Goal: Information Seeking & Learning: Learn about a topic

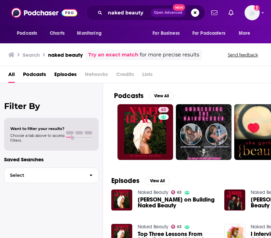
click at [33, 75] on span "Podcasts" at bounding box center [34, 76] width 23 height 14
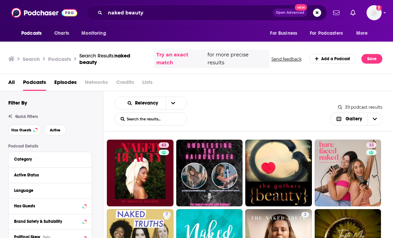
click at [32, 31] on span "Podcasts" at bounding box center [31, 34] width 20 height 10
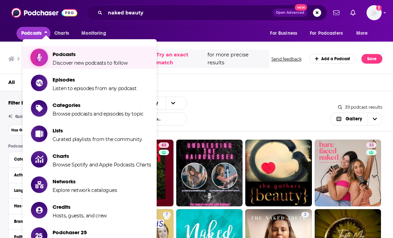
click at [59, 61] on span "Discover new podcasts to follow" at bounding box center [90, 63] width 75 height 6
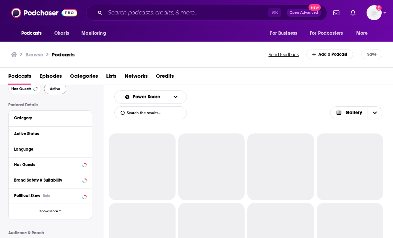
scroll to position [33, 0]
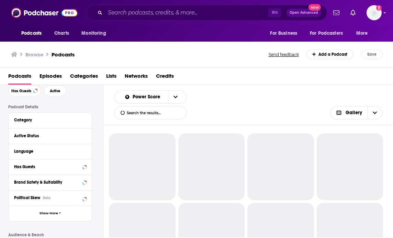
click at [39, 138] on div "Active Status" at bounding box center [48, 135] width 68 height 5
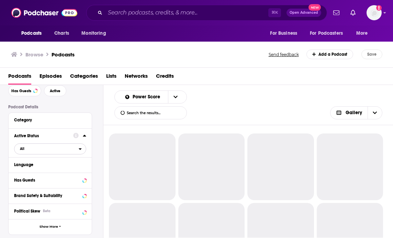
click at [29, 151] on span "All" at bounding box center [46, 148] width 64 height 9
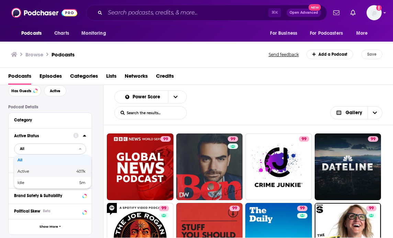
click at [31, 171] on span "Active" at bounding box center [35, 171] width 34 height 4
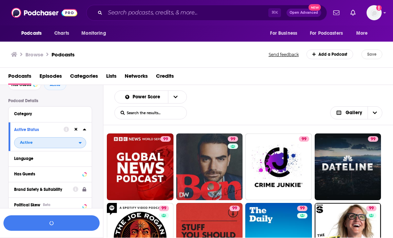
scroll to position [29, 0]
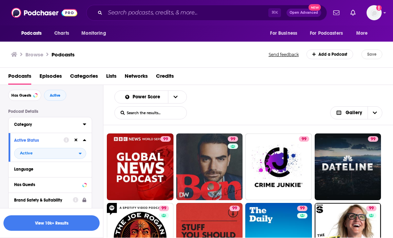
click at [49, 122] on div "Category" at bounding box center [46, 124] width 64 height 5
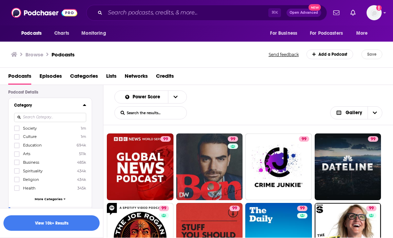
scroll to position [52, 0]
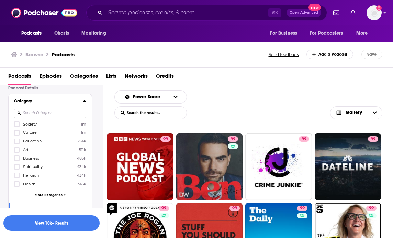
click at [42, 113] on input at bounding box center [50, 113] width 72 height 9
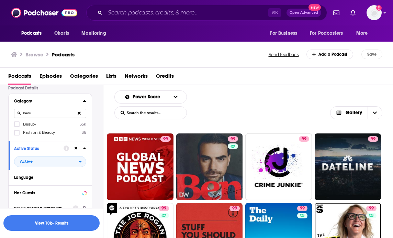
type input "beau"
click at [35, 123] on span "Beauty" at bounding box center [29, 124] width 13 height 5
click at [17, 126] on input "multiSelectOption-beauty-0" at bounding box center [17, 126] width 0 height 0
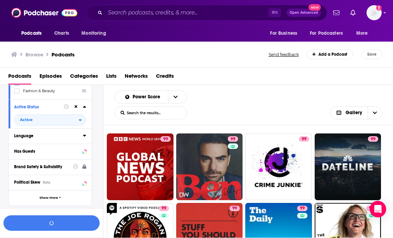
scroll to position [101, 0]
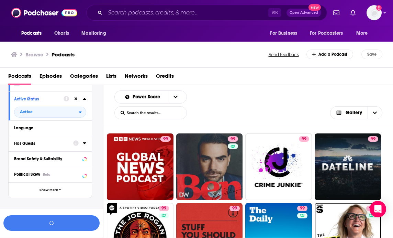
click at [46, 147] on button "Has Guests" at bounding box center [43, 143] width 59 height 9
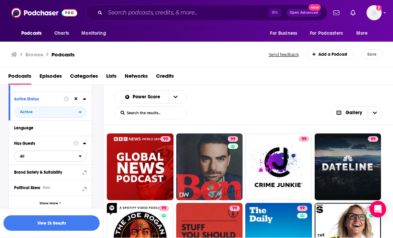
click at [33, 158] on span "All" at bounding box center [46, 156] width 64 height 9
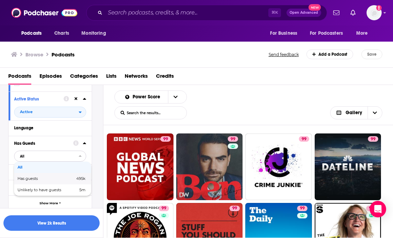
click at [31, 180] on span "Has guests" at bounding box center [37, 179] width 39 height 4
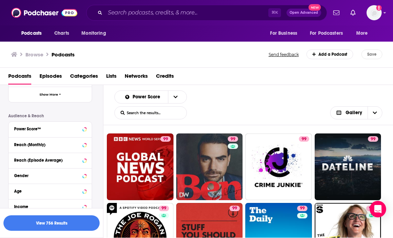
scroll to position [224, 0]
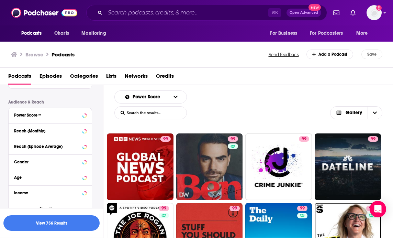
click at [43, 122] on div "Power Score™" at bounding box center [50, 115] width 83 height 15
click at [43, 119] on button "Power Score™" at bounding box center [43, 115] width 59 height 9
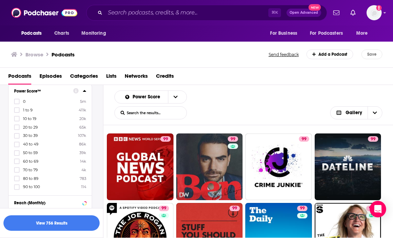
scroll to position [250, 0]
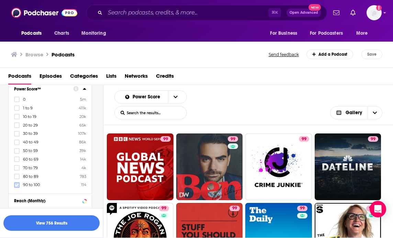
click at [17, 185] on icon at bounding box center [17, 185] width 4 height 4
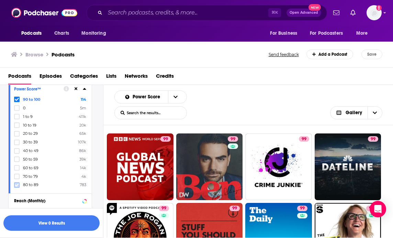
click at [16, 185] on icon at bounding box center [17, 184] width 4 height 3
click at [16, 179] on div "80 to 89 783 90 to 100 114 0 5m 1 to 9 411k 10 to 19 20k 20 to 29 65k 30 to 39 …" at bounding box center [50, 142] width 72 height 91
click at [16, 184] on icon at bounding box center [17, 185] width 4 height 4
click at [38, 221] on button "View 14 Results" at bounding box center [51, 222] width 96 height 15
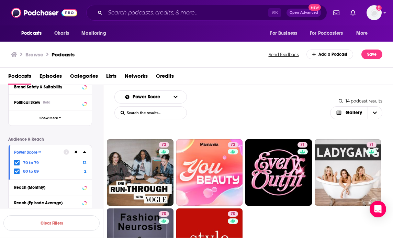
scroll to position [186, 0]
click at [85, 154] on icon at bounding box center [84, 153] width 3 height 2
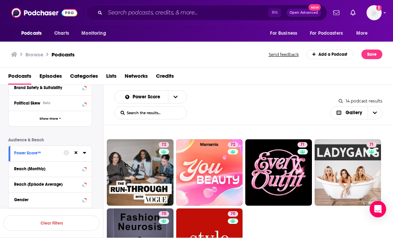
click at [85, 154] on icon at bounding box center [84, 153] width 3 height 2
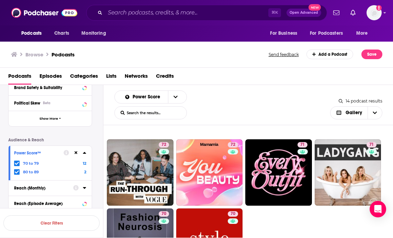
click at [51, 189] on div "Reach (Monthly)" at bounding box center [41, 188] width 55 height 5
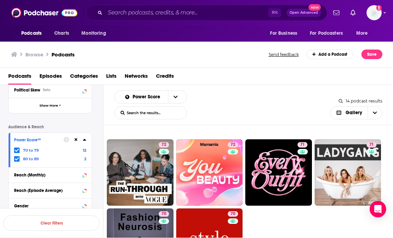
scroll to position [203, 0]
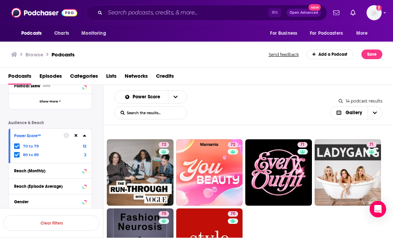
click at [77, 135] on icon at bounding box center [76, 135] width 3 height 4
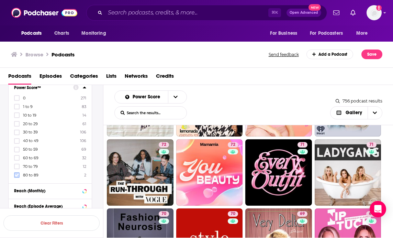
scroll to position [250, 0]
click at [17, 179] on div "Power Score™ 0 271 1 to 9 83 10 to 19 14 20 to 29 61 30 to 39 106 40 to 49 106 …" at bounding box center [50, 132] width 83 height 103
click at [18, 175] on icon at bounding box center [17, 176] width 4 height 3
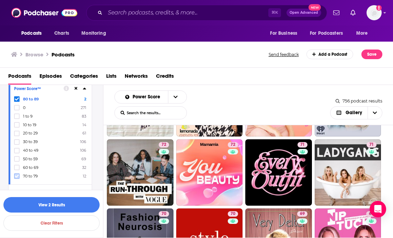
click at [15, 177] on icon at bounding box center [17, 176] width 4 height 4
click at [16, 176] on icon at bounding box center [17, 176] width 4 height 3
click at [17, 173] on label at bounding box center [17, 176] width 6 height 6
click at [36, 204] on button "View 115 Results" at bounding box center [51, 204] width 96 height 15
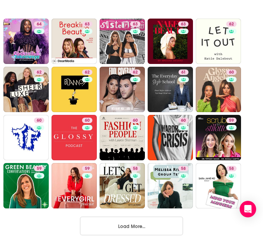
scroll to position [408, 0]
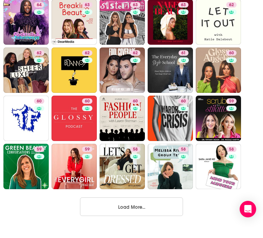
click at [102, 205] on button "Load More..." at bounding box center [131, 206] width 103 height 19
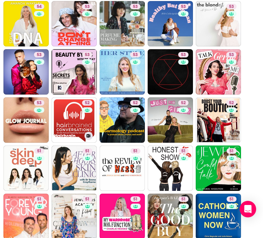
scroll to position [889, 0]
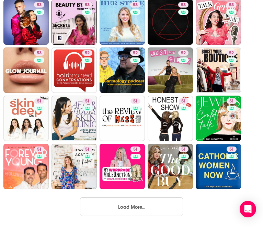
click at [103, 209] on button "Load More..." at bounding box center [131, 206] width 103 height 19
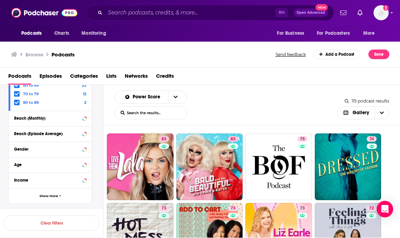
scroll to position [342, 0]
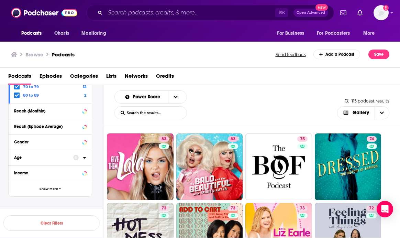
click at [55, 154] on button "Age" at bounding box center [43, 157] width 59 height 9
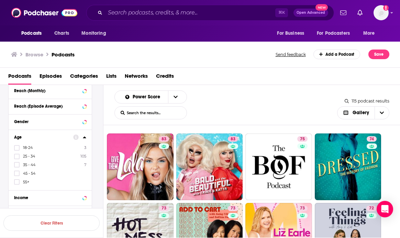
scroll to position [366, 0]
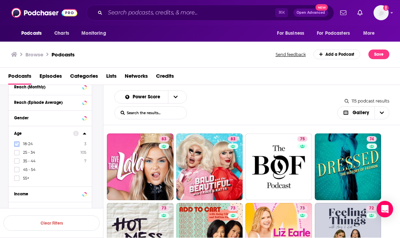
click at [15, 143] on icon at bounding box center [17, 144] width 4 height 4
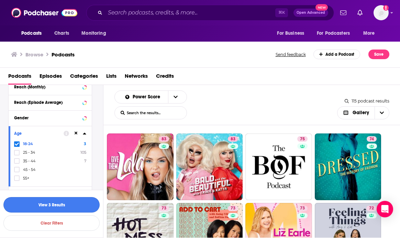
click at [48, 210] on button "View 3 Results" at bounding box center [51, 204] width 96 height 15
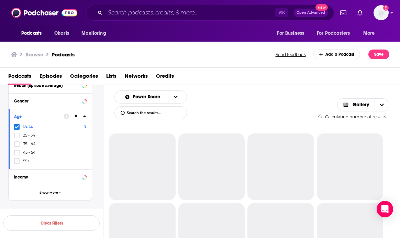
scroll to position [349, 0]
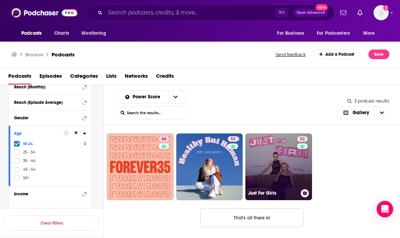
click at [271, 162] on link "52 Just For Girls" at bounding box center [278, 166] width 67 height 67
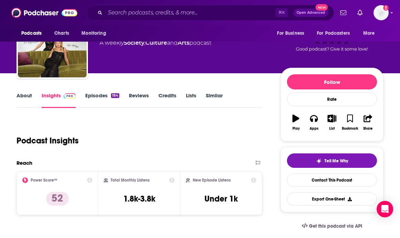
scroll to position [27, 0]
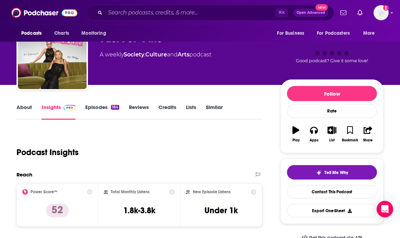
click at [26, 106] on link "About" at bounding box center [24, 112] width 15 height 16
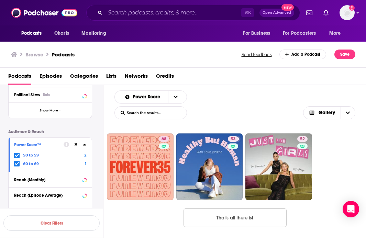
scroll to position [295, 0]
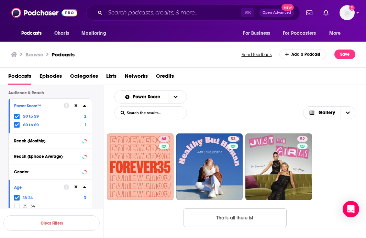
click at [76, 108] on icon at bounding box center [76, 105] width 3 height 4
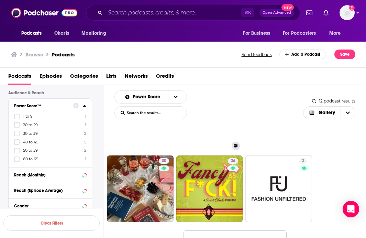
scroll to position [208, 0]
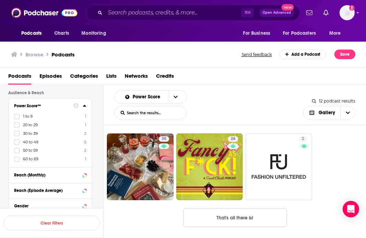
click at [209, 211] on button "That's all there is!" at bounding box center [235, 217] width 103 height 19
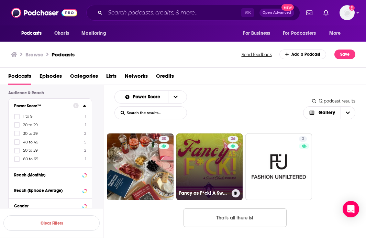
scroll to position [0, 0]
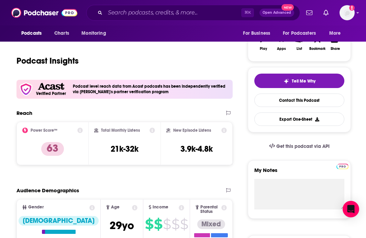
scroll to position [120, 0]
